Goal: Task Accomplishment & Management: Use online tool/utility

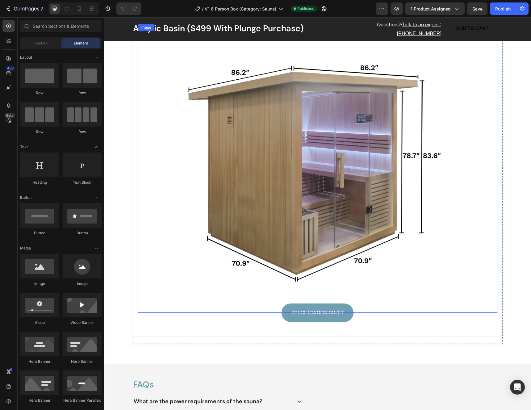
scroll to position [609, 0]
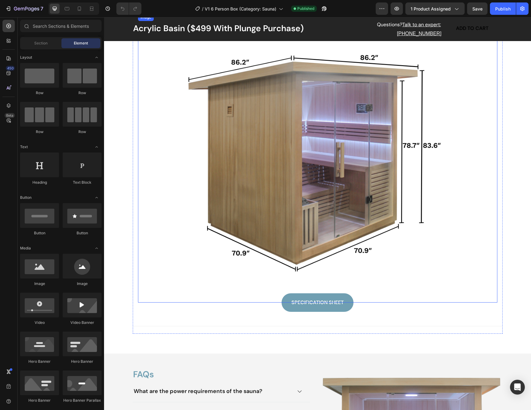
click at [289, 170] on img at bounding box center [317, 158] width 359 height 289
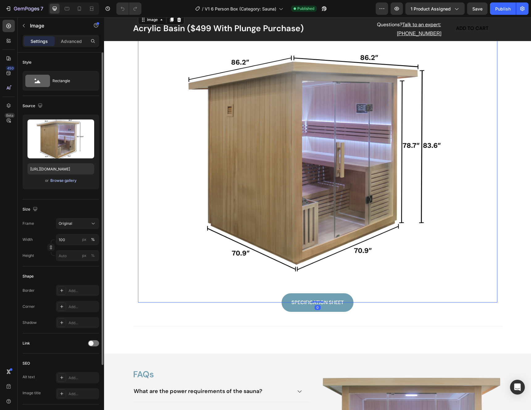
click at [71, 182] on div "Browse gallery" at bounding box center [63, 181] width 26 height 6
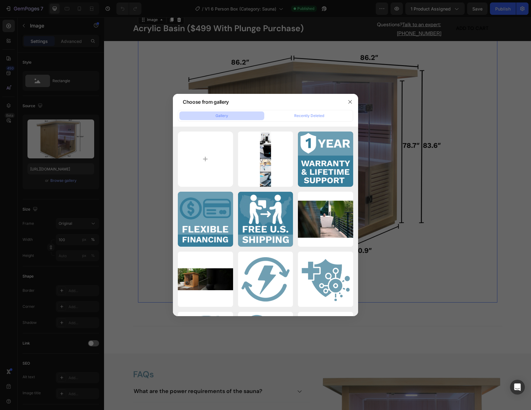
click at [126, 169] on div at bounding box center [265, 205] width 531 height 410
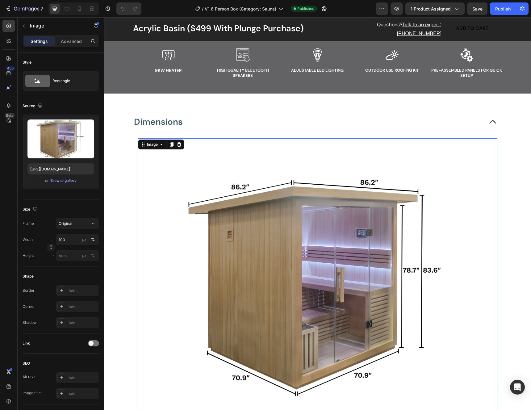
scroll to position [475, 0]
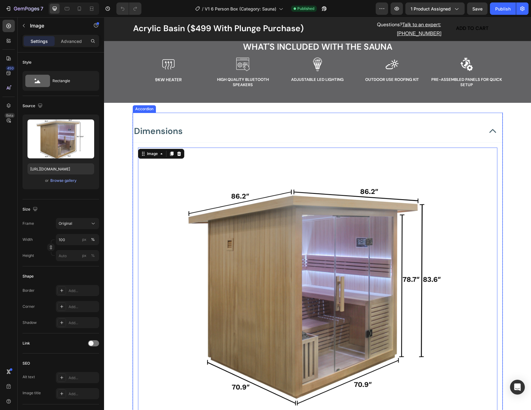
click at [133, 113] on div "Dimensions Image 0 Specification Sheet Button Accordion" at bounding box center [318, 290] width 370 height 355
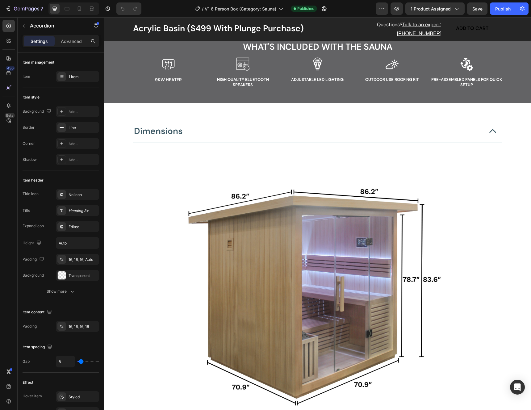
click at [115, 107] on div "Acrylic Basin ($499 With Plunge Purchase) Product Title Custom Code Publish the…" at bounding box center [317, 191] width 427 height 1273
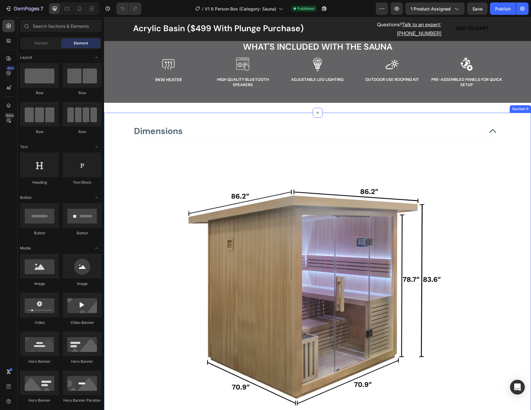
click at [112, 133] on div "Dimensions Image Specification Sheet Button Accordion Row" at bounding box center [317, 290] width 427 height 355
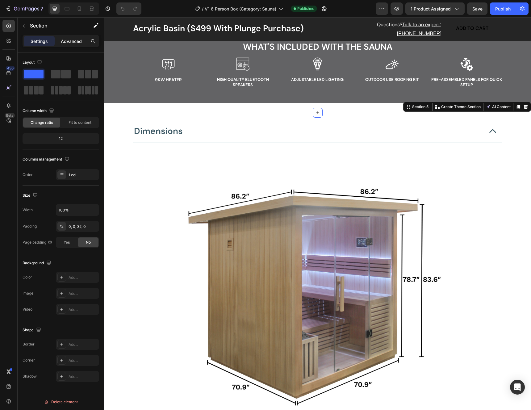
click at [71, 42] on p "Advanced" at bounding box center [71, 41] width 21 height 6
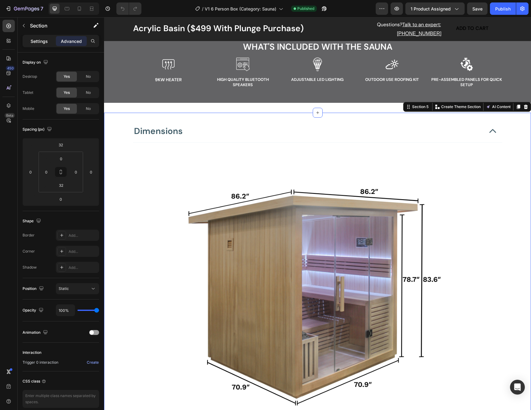
click at [37, 40] on p "Settings" at bounding box center [39, 41] width 17 height 6
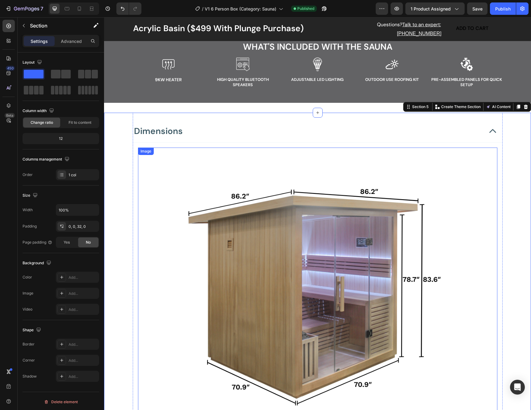
click at [275, 222] on img at bounding box center [317, 292] width 359 height 289
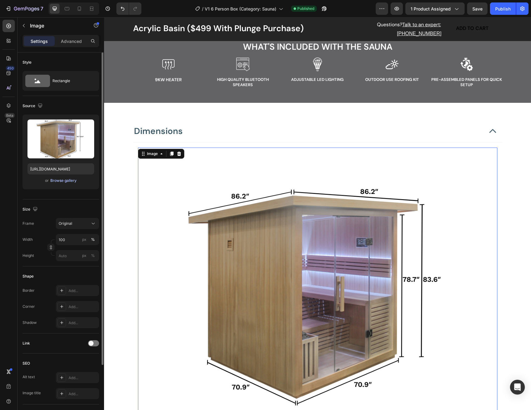
click at [65, 180] on div "Browse gallery" at bounding box center [63, 181] width 26 height 6
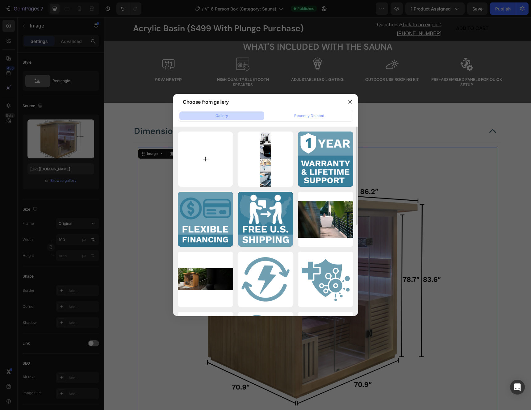
type input "C:\fakepath\Sauna_White (1).jpg"
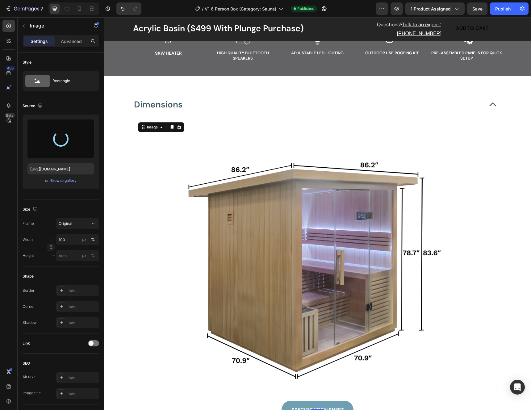
scroll to position [514, 0]
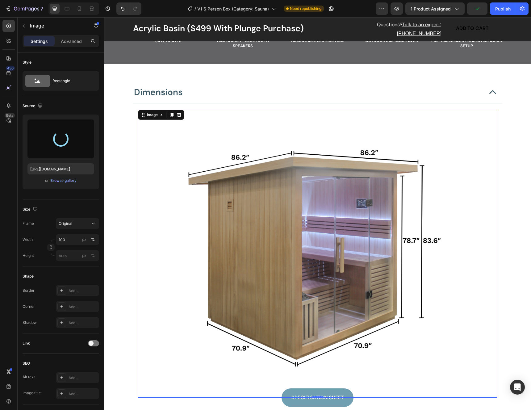
type input "https://cdn.shopify.com/s/files/1/0686/6780/1902/files/gempages_541966451032982…"
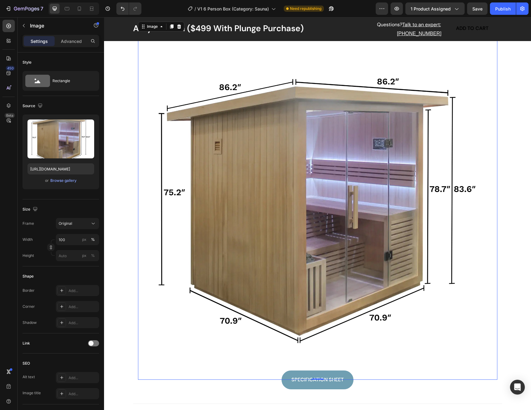
scroll to position [619, 0]
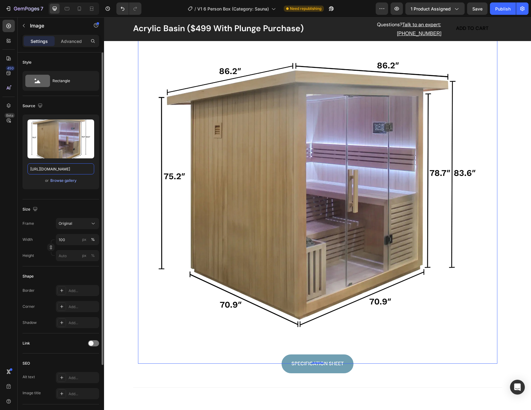
click at [62, 168] on input "https://cdn.shopify.com/s/files/1/0686/6780/1902/files/gempages_541966451032982…" at bounding box center [60, 168] width 67 height 11
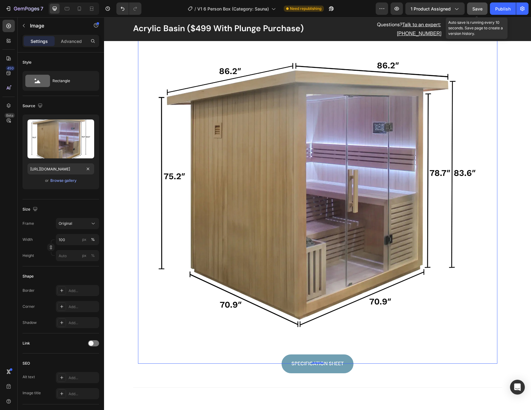
click at [478, 11] on span "Save" at bounding box center [477, 8] width 10 height 5
click at [499, 11] on div "Publish" at bounding box center [502, 9] width 15 height 6
click at [29, 12] on div "7" at bounding box center [28, 8] width 29 height 7
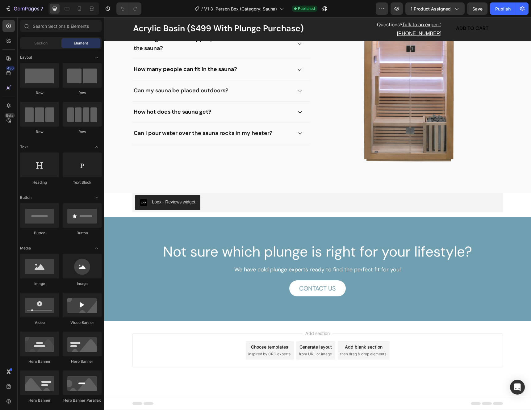
scroll to position [904, 0]
click at [271, 23] on div "What are the power requirements of the sauna?" at bounding box center [212, 17] width 159 height 11
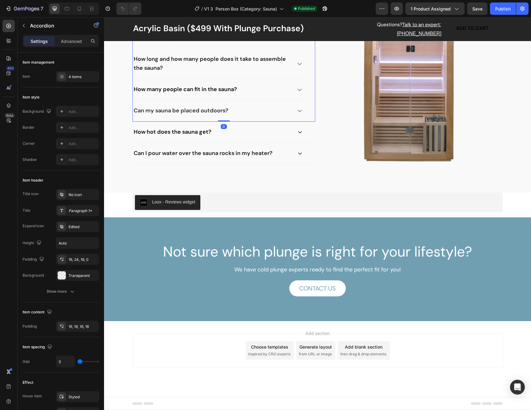
click at [217, 42] on span "The sauna requires a dedicated 220V/15amp circuit." at bounding box center [197, 38] width 118 height 6
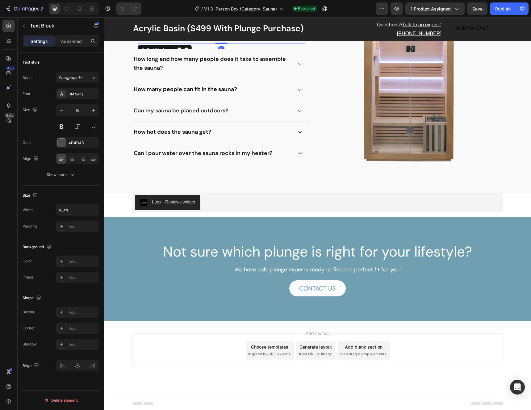
click at [215, 42] on span "The sauna requires a dedicated 220V/15amp circuit." at bounding box center [197, 38] width 118 height 6
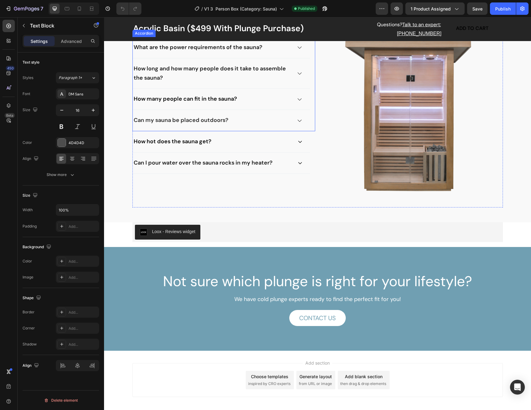
scroll to position [918, 0]
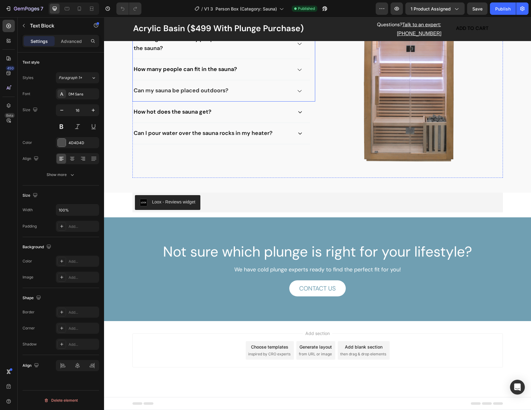
click at [253, 21] on strong "What are the power requirements of the sauna?" at bounding box center [198, 17] width 129 height 7
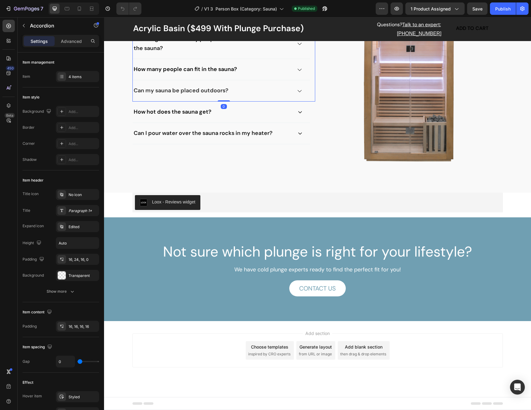
click at [278, 23] on div "What are the power requirements of the sauna?" at bounding box center [212, 17] width 159 height 11
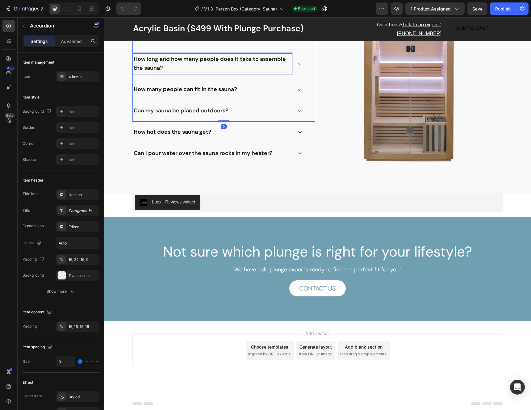
click at [279, 73] on p "How long and how many people does it take to assemble the sauna?" at bounding box center [212, 64] width 157 height 19
click at [298, 67] on icon at bounding box center [300, 64] width 6 height 6
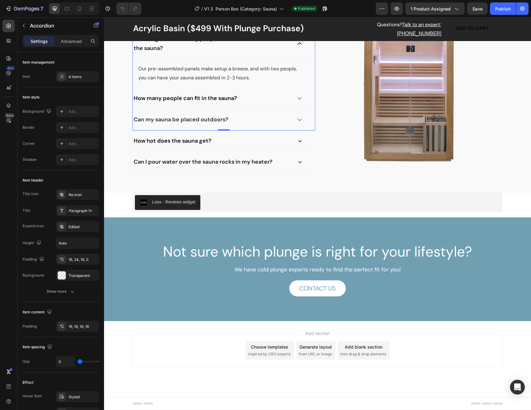
click at [297, 21] on icon at bounding box center [300, 18] width 6 height 6
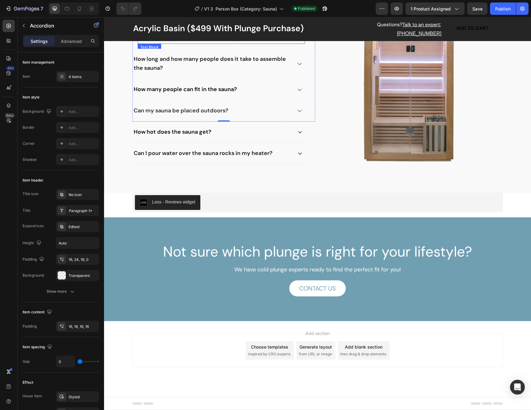
click at [222, 42] on span "The sauna requires a dedicated 220V/15amp circuit." at bounding box center [197, 38] width 118 height 6
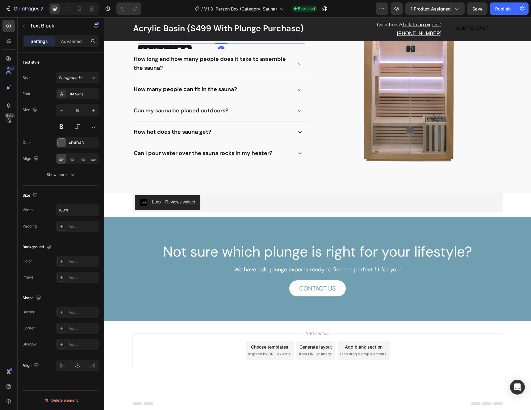
click at [215, 42] on span "The sauna requires a dedicated 220V/15amp circuit." at bounding box center [197, 38] width 118 height 6
click at [477, 10] on span "Save" at bounding box center [477, 8] width 10 height 5
click at [508, 10] on div "Publish" at bounding box center [502, 9] width 15 height 6
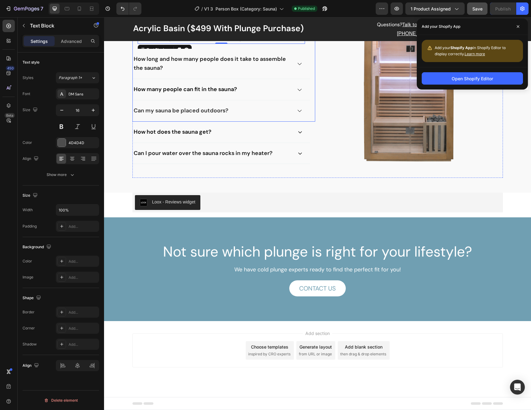
click at [301, 79] on div "How long and how many people does it take to assemble the sauna?" at bounding box center [221, 64] width 177 height 31
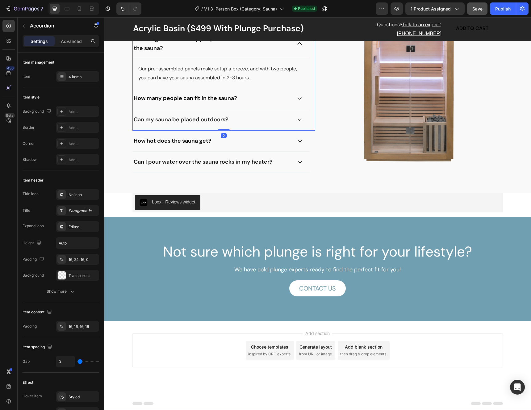
click at [298, 109] on div "How many people can fit in the sauna?" at bounding box center [221, 98] width 177 height 21
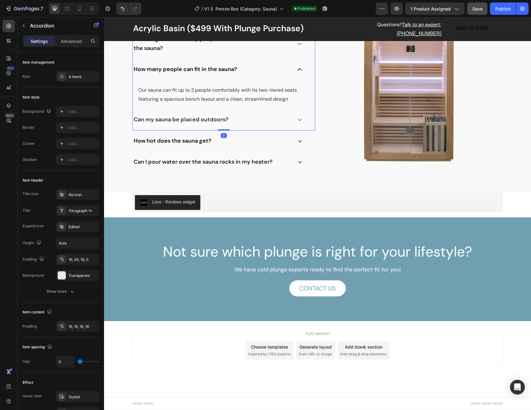
click at [297, 123] on icon at bounding box center [300, 120] width 6 height 6
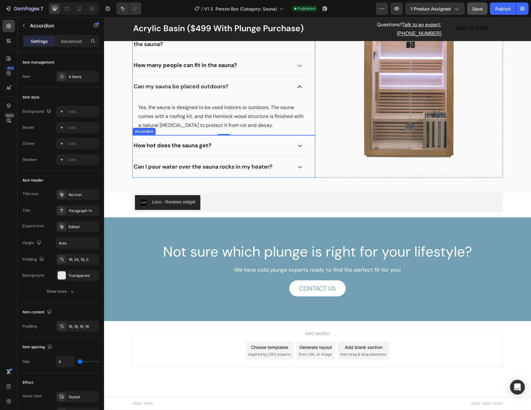
click at [299, 157] on div "How hot does the sauna get?" at bounding box center [221, 145] width 177 height 21
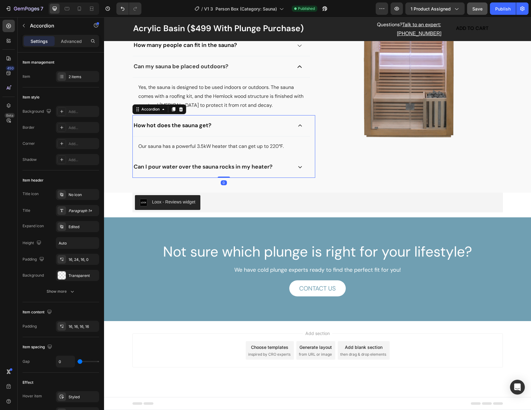
click at [298, 170] on icon at bounding box center [300, 167] width 5 height 5
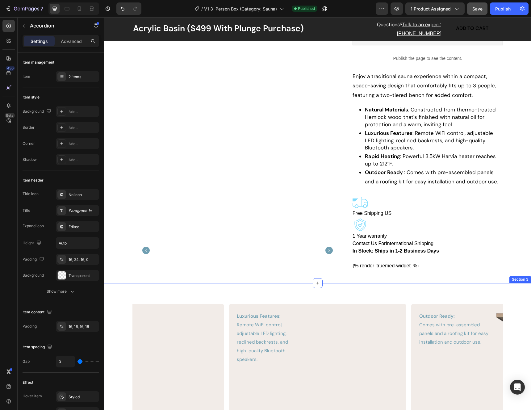
scroll to position [256, 0]
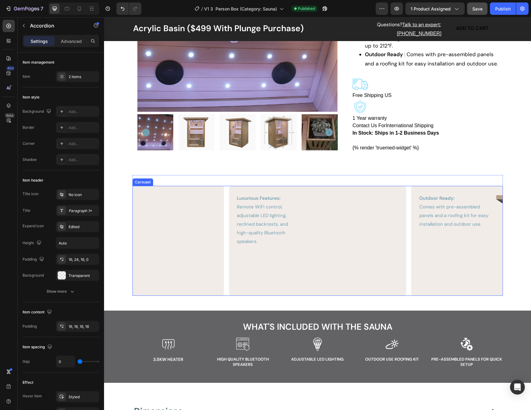
click at [493, 241] on icon "Carousel Next Arrow" at bounding box center [493, 241] width 7 height 6
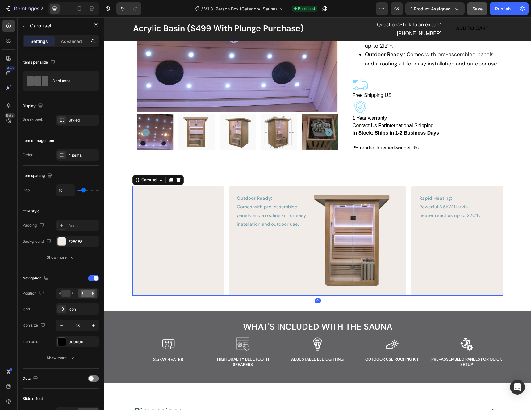
click at [493, 241] on icon "Carousel Next Arrow" at bounding box center [493, 241] width 7 height 6
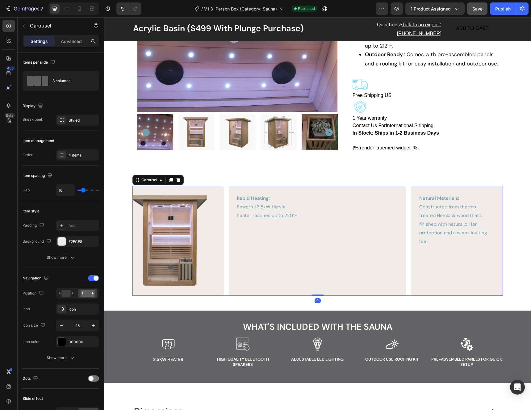
click at [492, 241] on icon "Carousel Next Arrow" at bounding box center [493, 241] width 9 height 9
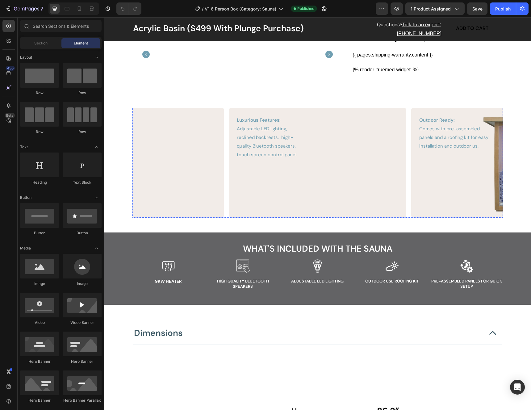
scroll to position [281, 0]
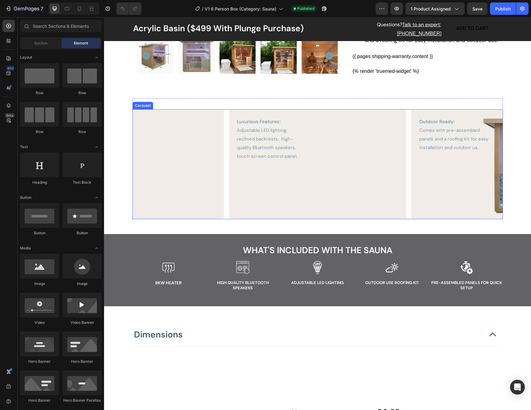
click at [490, 162] on icon "Carousel Next Arrow" at bounding box center [493, 165] width 7 height 6
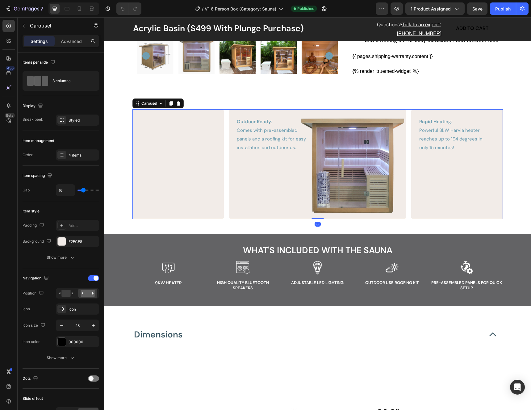
click at [489, 160] on icon "Carousel Next Arrow" at bounding box center [493, 164] width 9 height 9
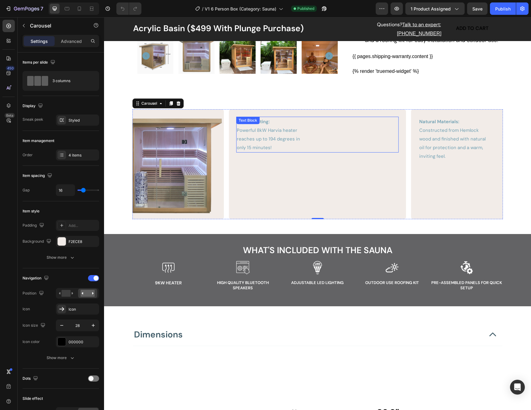
click at [259, 128] on span "Powerful 8kW Harvia heater reaches up to 194 degrees in only 15 minutes!" at bounding box center [268, 138] width 63 height 23
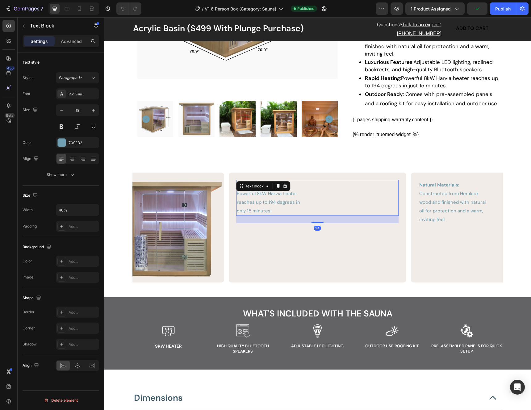
scroll to position [177, 0]
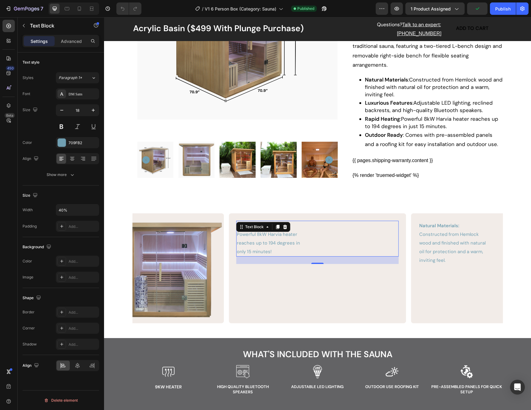
click at [257, 230] on p "Powerful 8kW Harvia heater reaches up to 194 degrees in only 15 minutes!" at bounding box center [269, 243] width 64 height 26
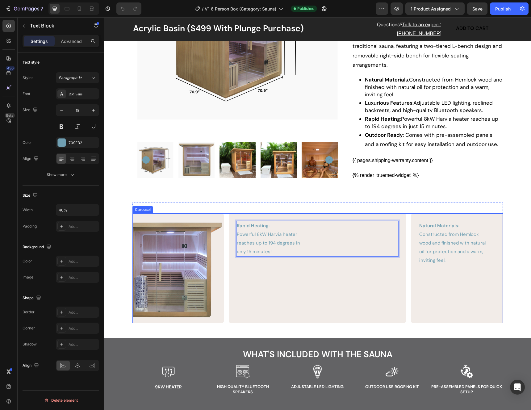
click at [489, 264] on icon "Carousel Next Arrow" at bounding box center [493, 268] width 9 height 9
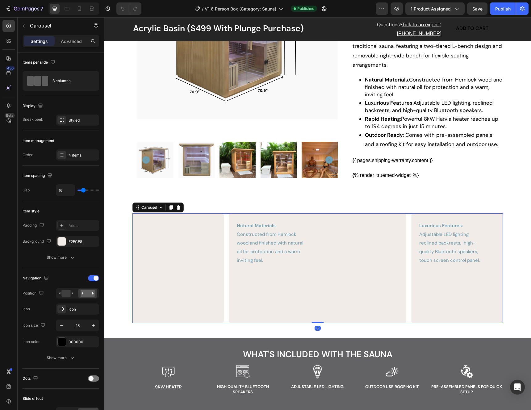
click at [489, 264] on icon "Carousel Next Arrow" at bounding box center [493, 268] width 9 height 9
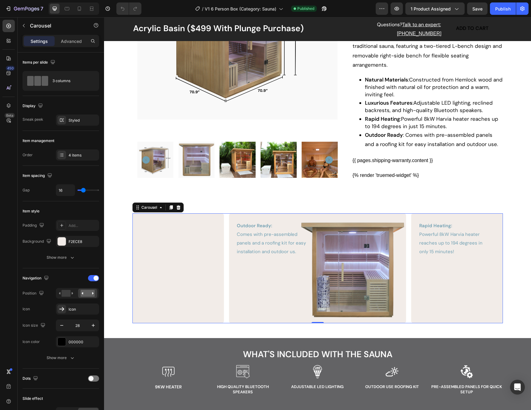
click at [489, 264] on icon "Carousel Next Arrow" at bounding box center [493, 268] width 9 height 9
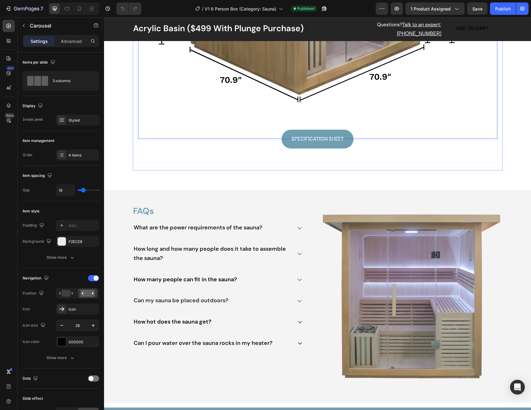
scroll to position [844, 0]
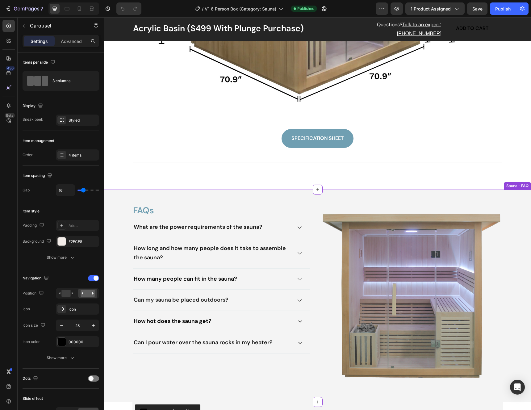
click at [268, 233] on div "What are the power requirements of the sauna?" at bounding box center [221, 227] width 177 height 21
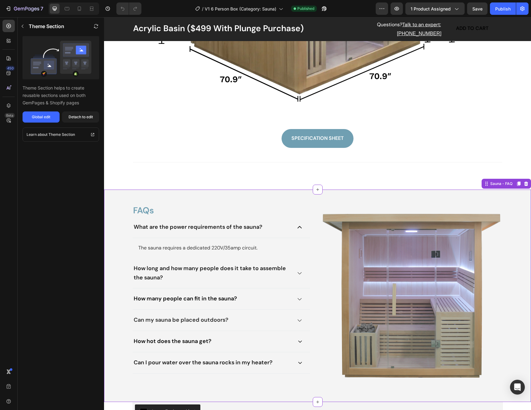
click at [215, 246] on span "The sauna requires a dedicated 220V/35amp circuit." at bounding box center [197, 248] width 119 height 6
click at [212, 250] on span "The sauna requires a dedicated 220V/35amp circuit." at bounding box center [197, 248] width 119 height 6
click at [216, 249] on span "The sauna requires a dedicated 220V/35amp circuit." at bounding box center [197, 248] width 119 height 6
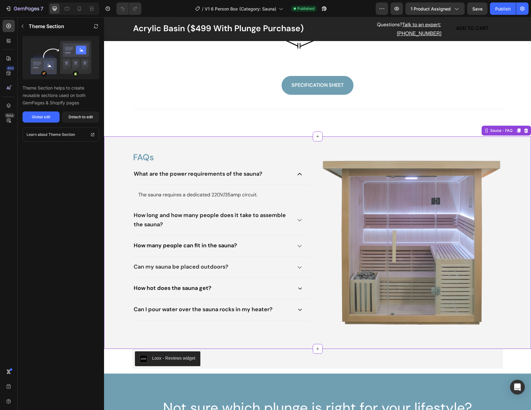
scroll to position [913, 0]
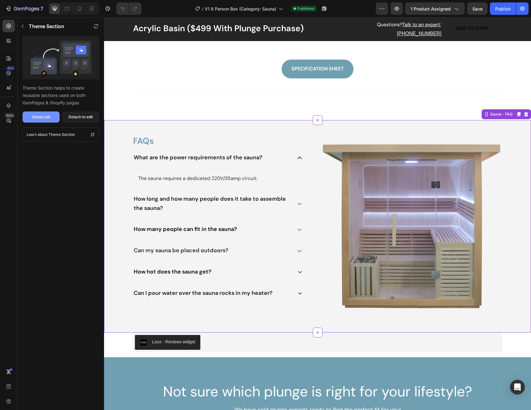
click at [37, 118] on div "Global edit" at bounding box center [41, 117] width 19 height 6
click at [238, 181] on span "The sauna requires a dedicated 220V/35amp circuit." at bounding box center [197, 178] width 119 height 6
click at [219, 179] on span "The sauna requires a dedicated 220V/35amp circuit." at bounding box center [197, 178] width 119 height 6
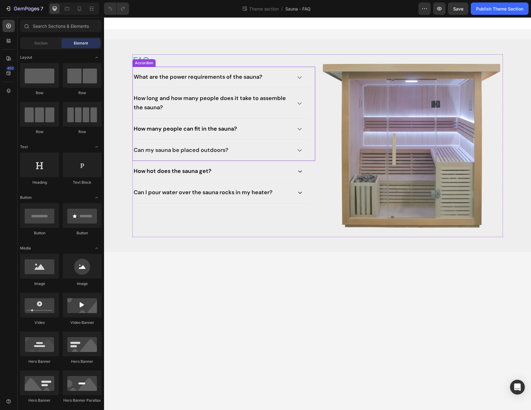
click at [304, 76] on div "What are the power requirements of the sauna?" at bounding box center [221, 77] width 177 height 21
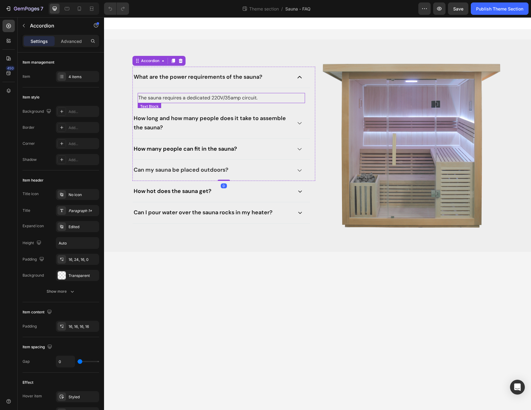
click at [224, 99] on span "The sauna requires a dedicated 220V/35amp circuit." at bounding box center [197, 97] width 119 height 6
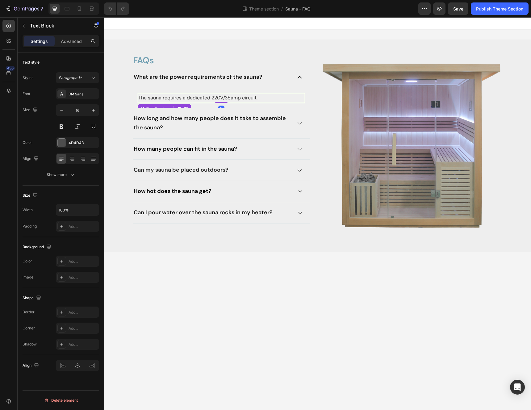
click at [216, 99] on span "The sauna requires a dedicated 220V/35amp circuit." at bounding box center [197, 97] width 119 height 6
click at [458, 11] on span "Save" at bounding box center [458, 8] width 10 height 5
click at [488, 11] on div "Publish Theme Section" at bounding box center [499, 9] width 47 height 6
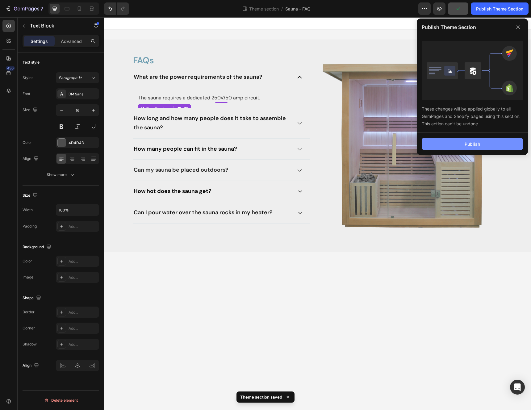
click at [460, 147] on button "Publish" at bounding box center [472, 144] width 101 height 12
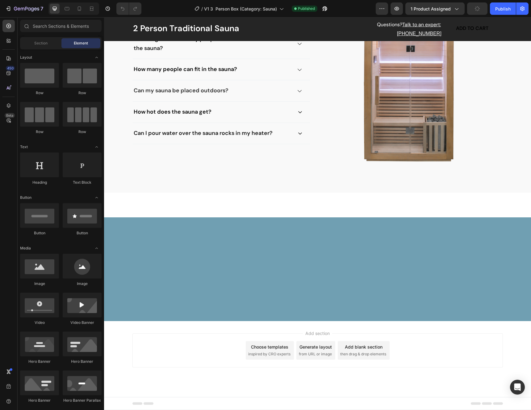
scroll to position [865, 0]
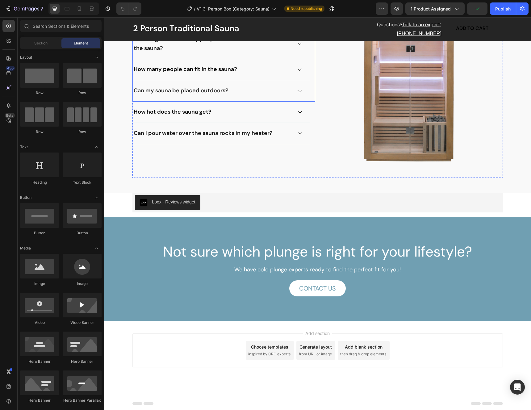
click at [293, 29] on div "What are the power requirements of the sauna?" at bounding box center [221, 17] width 177 height 21
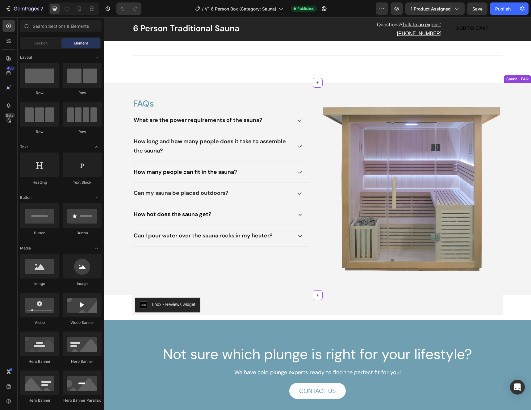
scroll to position [947, 0]
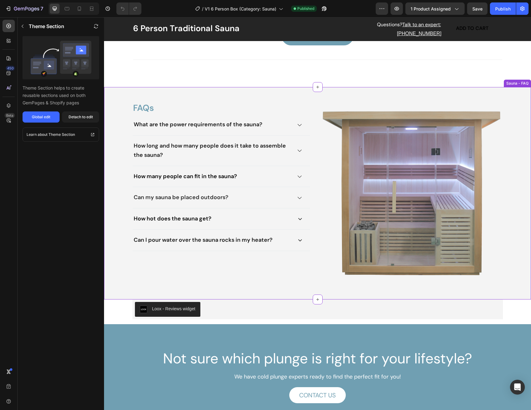
click at [297, 125] on icon at bounding box center [300, 125] width 6 height 6
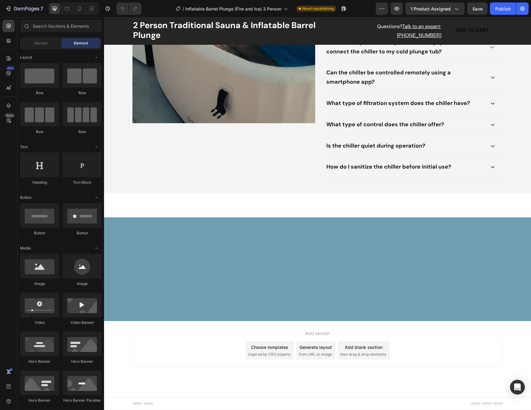
scroll to position [1958, 0]
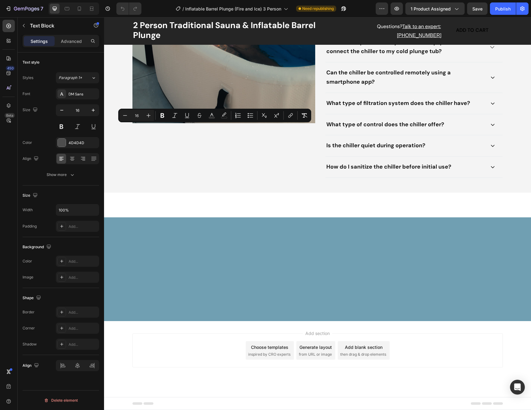
click at [475, 11] on span "Save" at bounding box center [477, 8] width 10 height 5
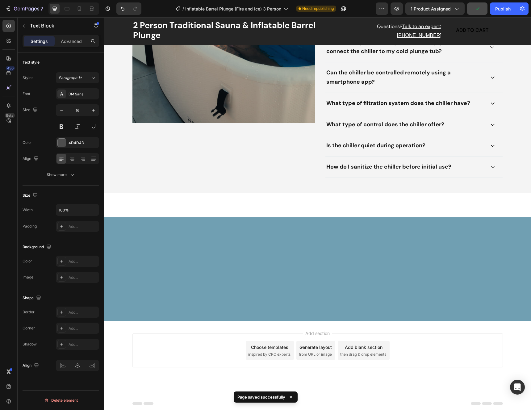
drag, startPoint x: 506, startPoint y: 13, endPoint x: 468, endPoint y: 10, distance: 37.1
click at [505, 13] on button "Publish" at bounding box center [503, 8] width 26 height 12
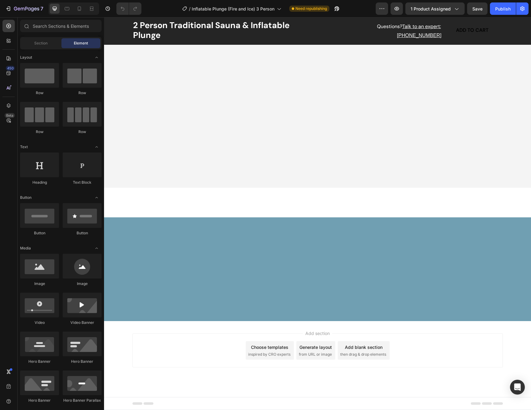
scroll to position [1678, 0]
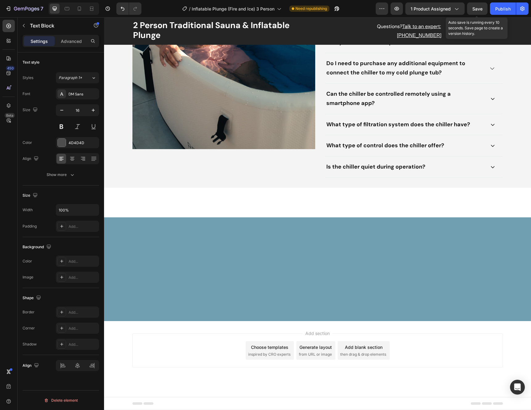
click at [475, 14] on button "Save" at bounding box center [477, 8] width 20 height 12
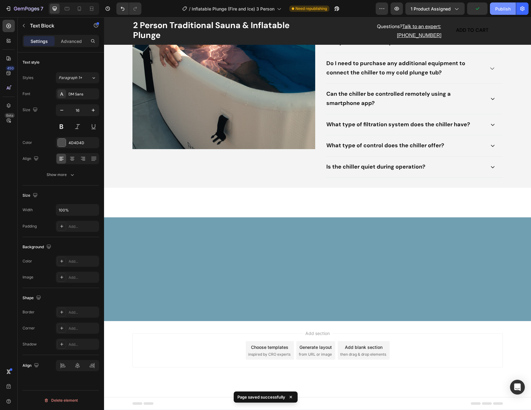
click at [498, 11] on div "Publish" at bounding box center [502, 9] width 15 height 6
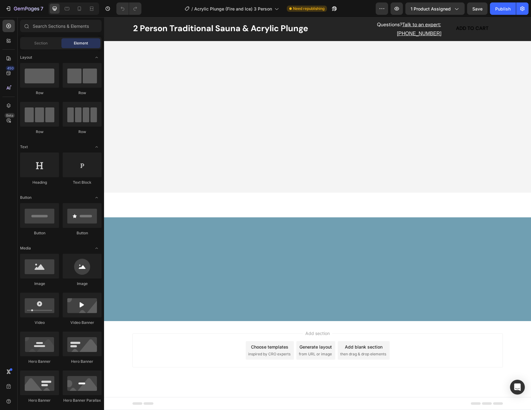
scroll to position [1799, 0]
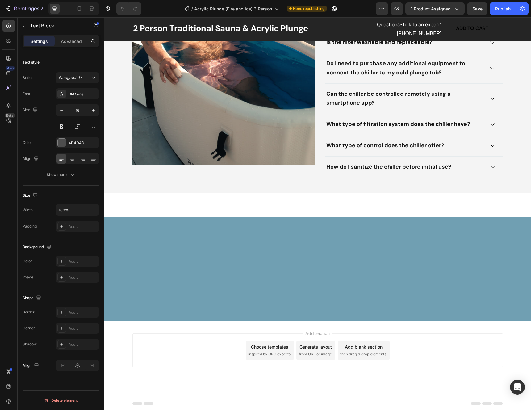
click at [475, 10] on span "Save" at bounding box center [477, 8] width 10 height 5
click at [501, 10] on div "Publish" at bounding box center [502, 9] width 15 height 6
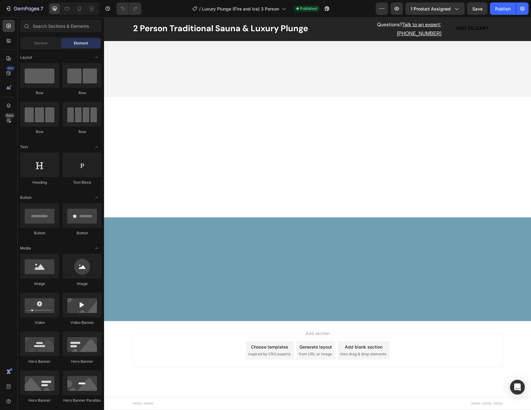
scroll to position [1850, 0]
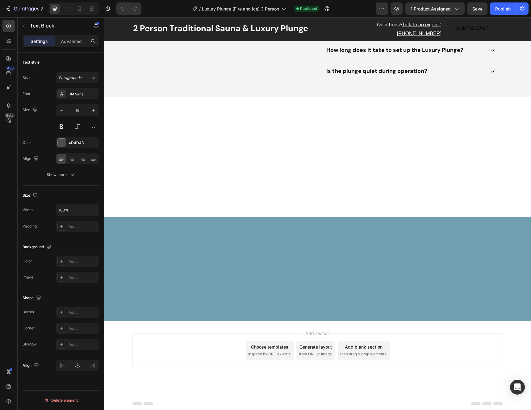
click at [472, 10] on span "Save" at bounding box center [477, 8] width 10 height 5
click at [504, 9] on div "Publish" at bounding box center [502, 9] width 15 height 6
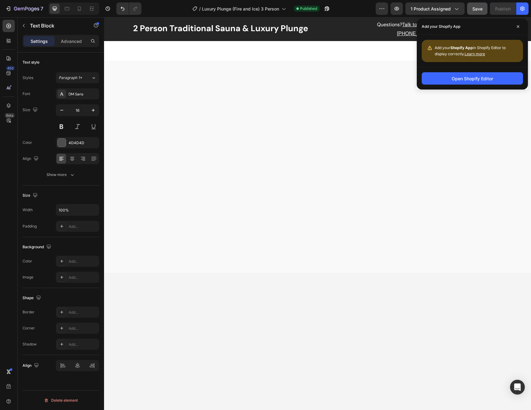
scroll to position [1000, 0]
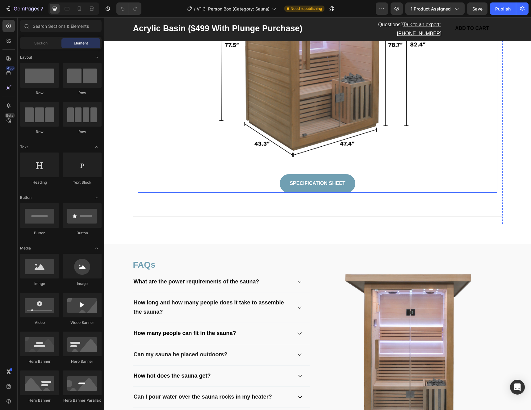
scroll to position [908, 0]
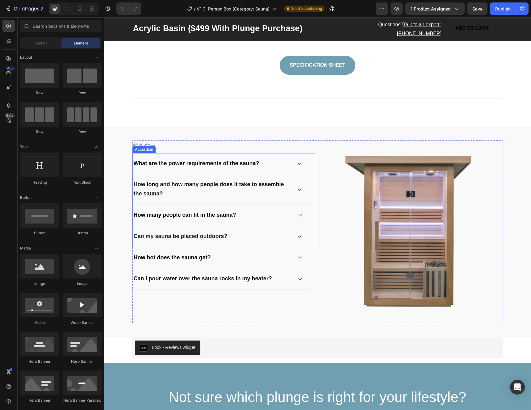
click at [284, 162] on div "What are the power requirements of the sauna?" at bounding box center [212, 163] width 159 height 11
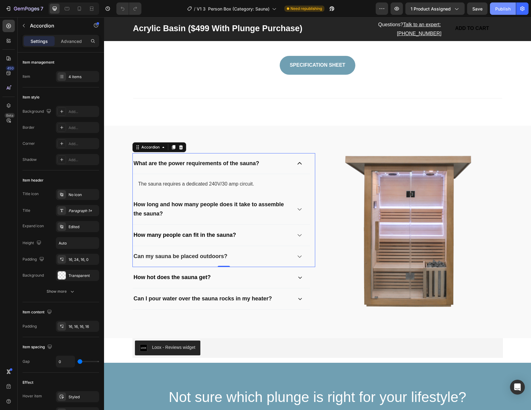
drag, startPoint x: 501, startPoint y: 9, endPoint x: 425, endPoint y: 12, distance: 75.7
click at [501, 9] on div "Publish" at bounding box center [502, 9] width 15 height 6
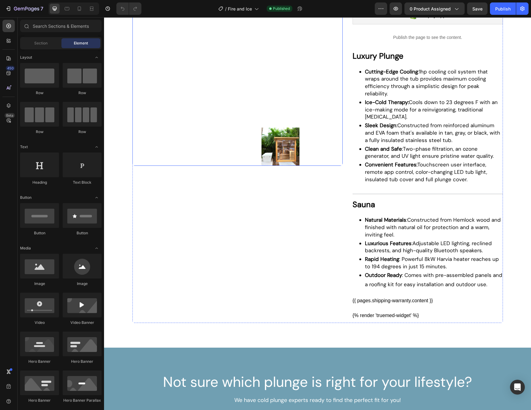
scroll to position [143, 0]
